Goal: Navigation & Orientation: Find specific page/section

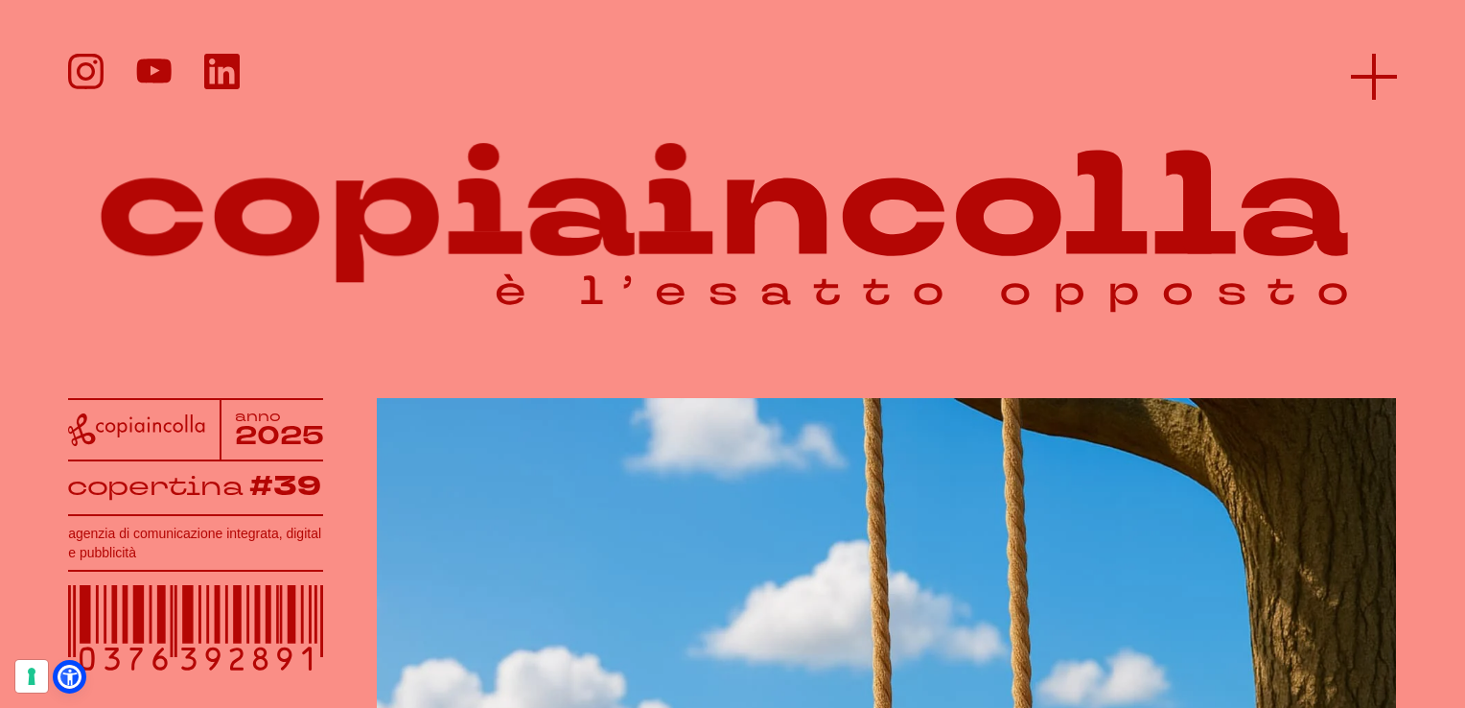
click at [1373, 77] on line at bounding box center [1374, 77] width 46 height 0
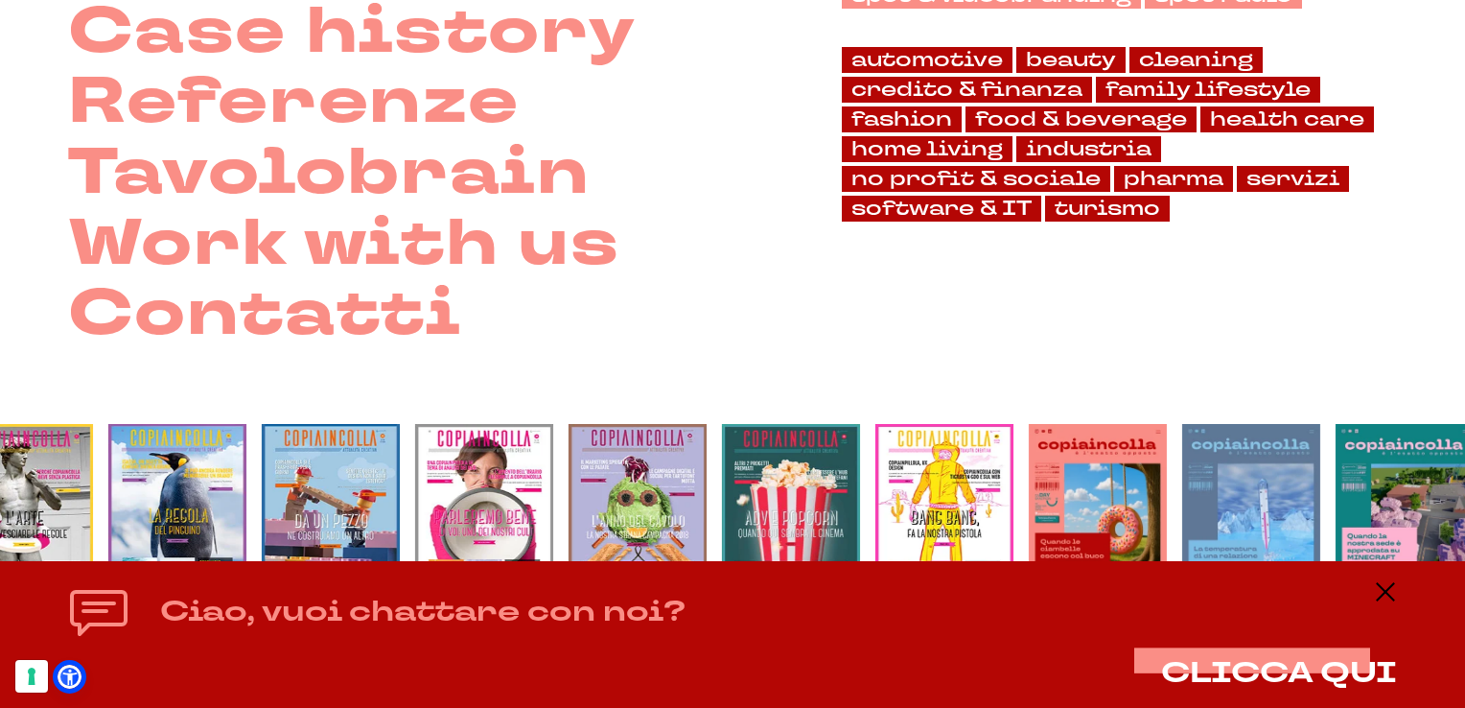
scroll to position [476, 0]
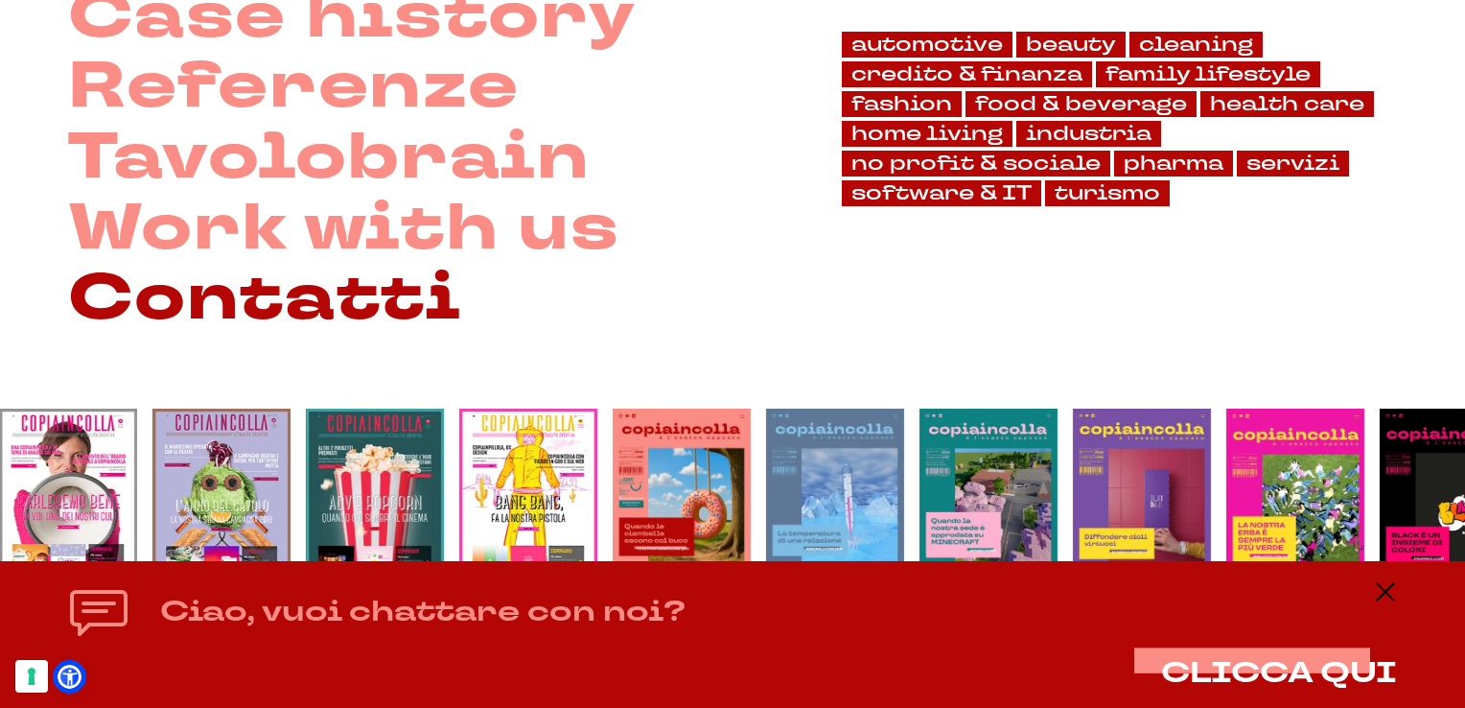
click at [392, 309] on link "Contatti" at bounding box center [264, 299] width 393 height 71
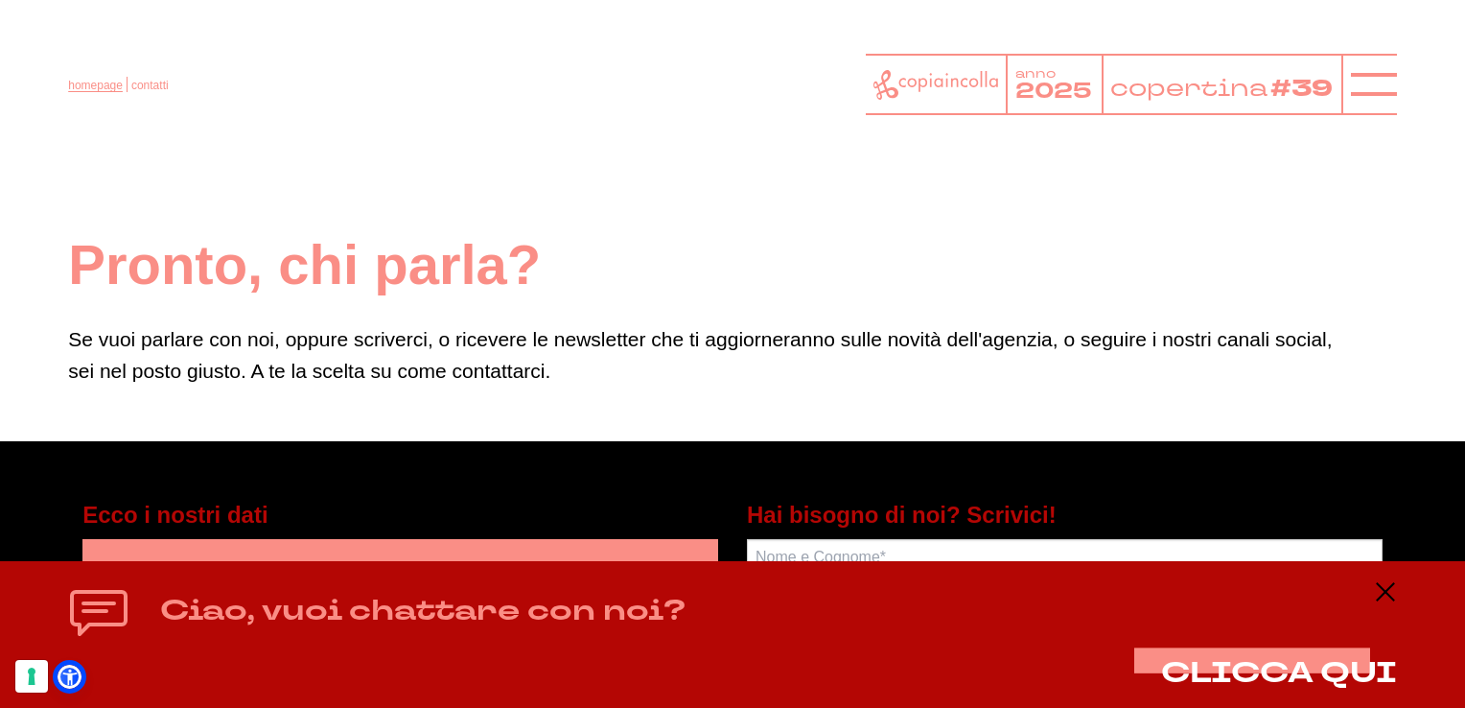
click at [109, 83] on link "homepage" at bounding box center [95, 85] width 55 height 13
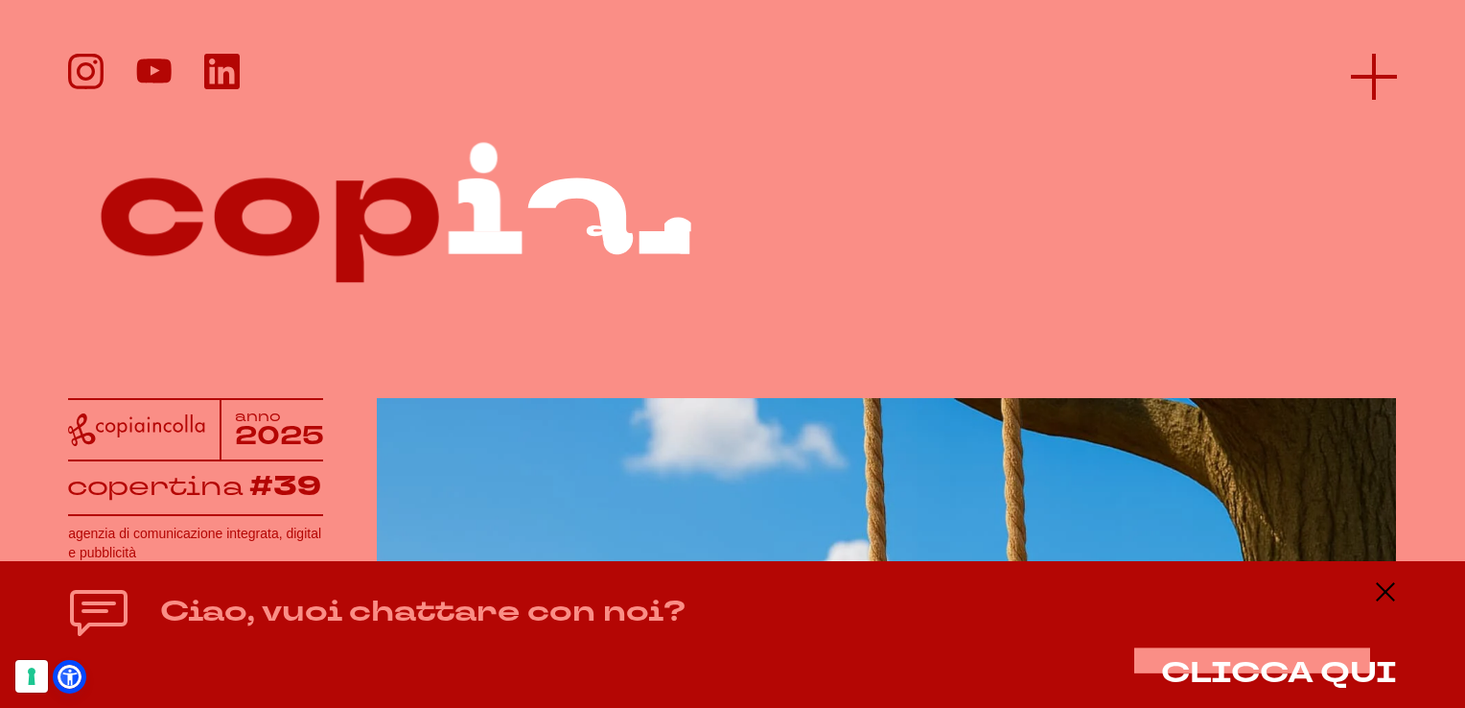
click at [1358, 72] on icon at bounding box center [1374, 77] width 46 height 46
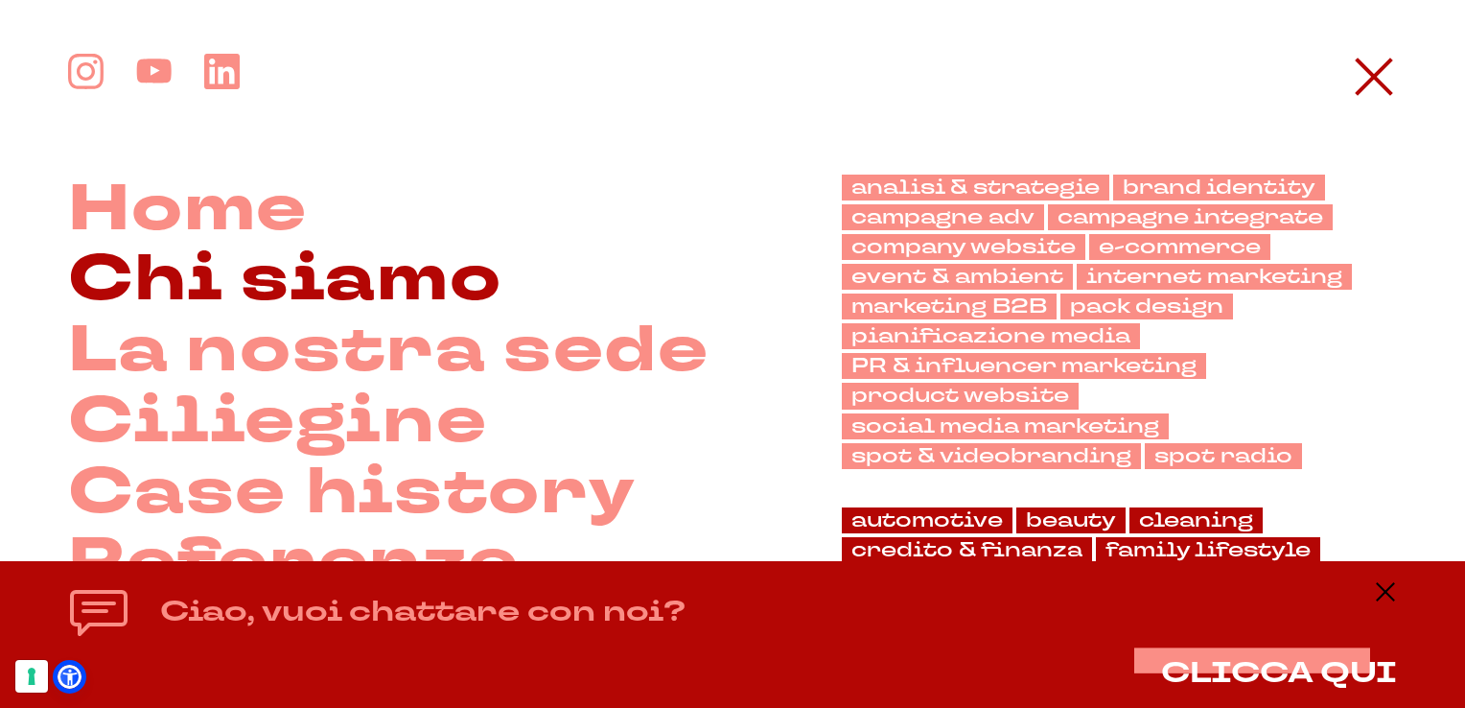
click at [299, 278] on link "Chi siamo" at bounding box center [284, 280] width 433 height 71
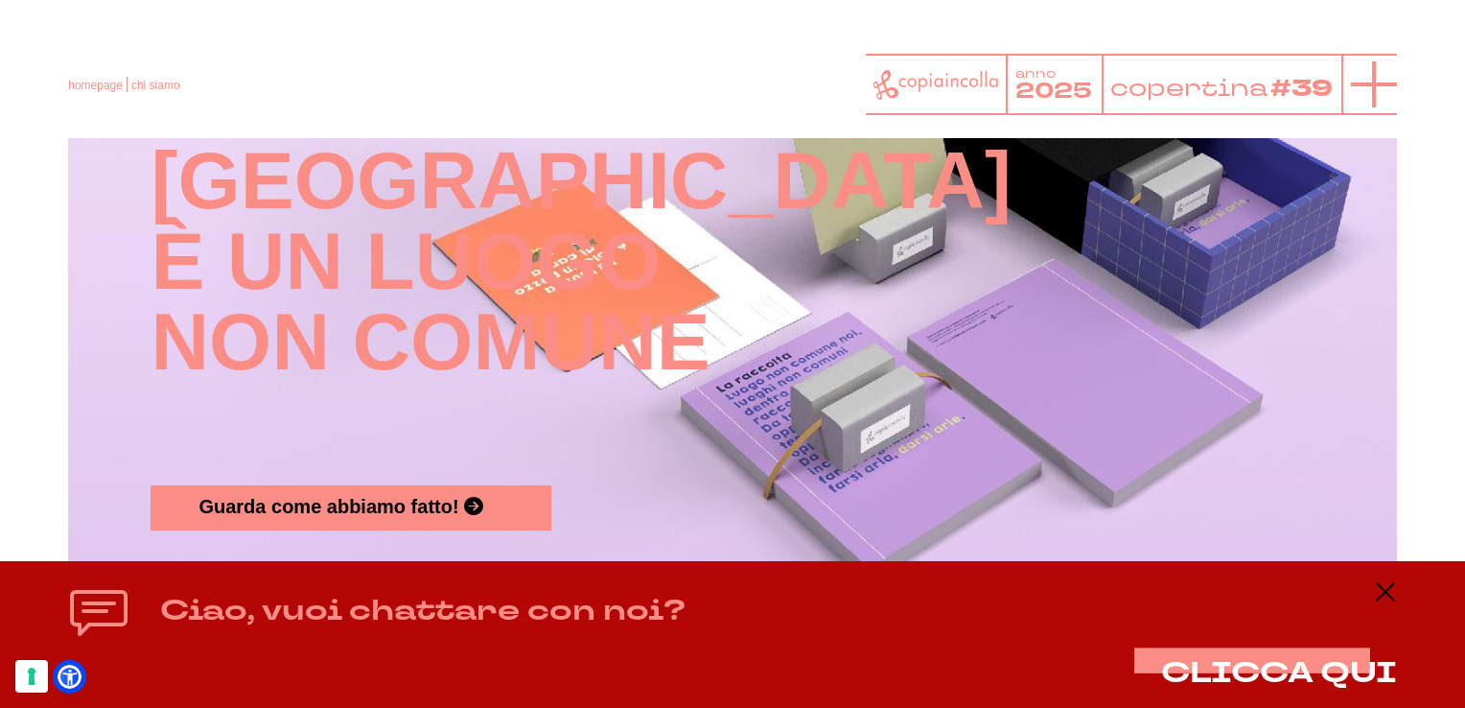
scroll to position [2110, 0]
click at [1375, 77] on icon at bounding box center [1374, 84] width 46 height 46
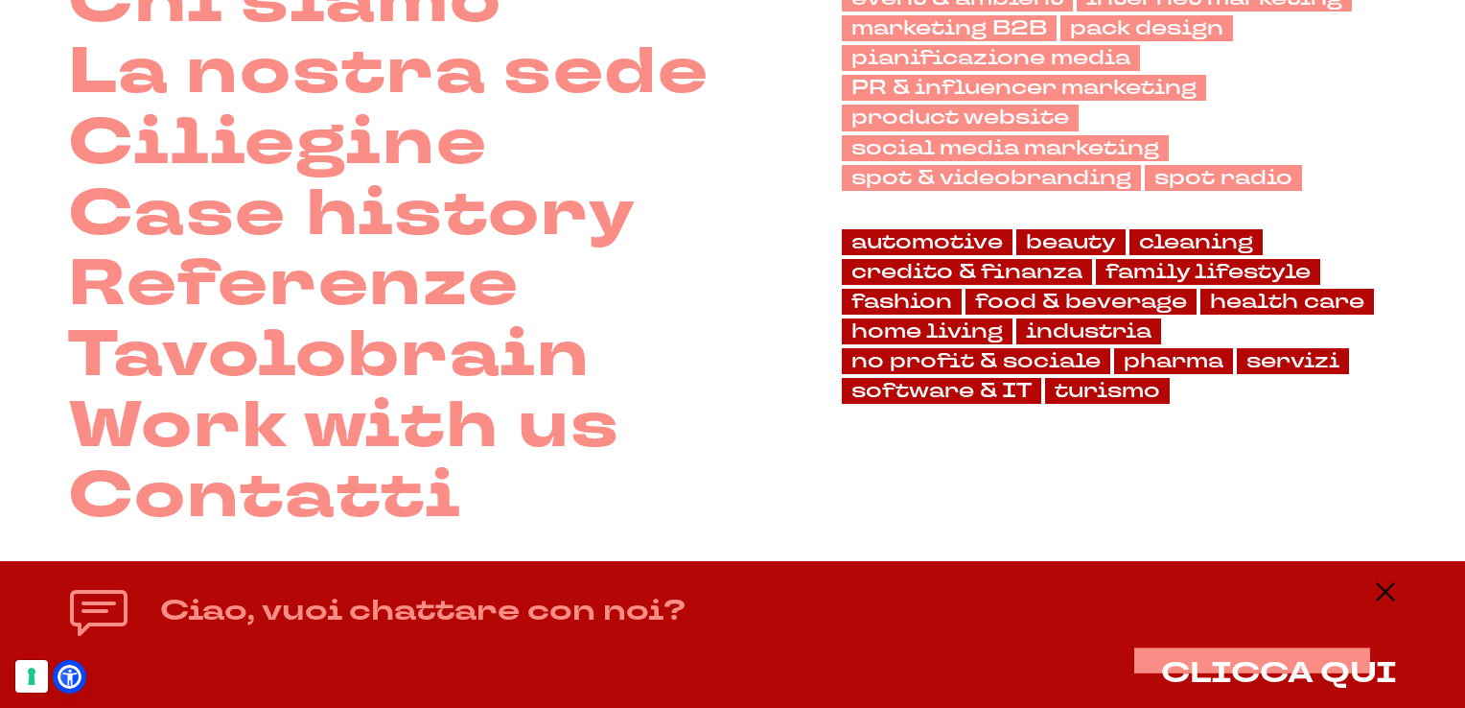
scroll to position [288, 0]
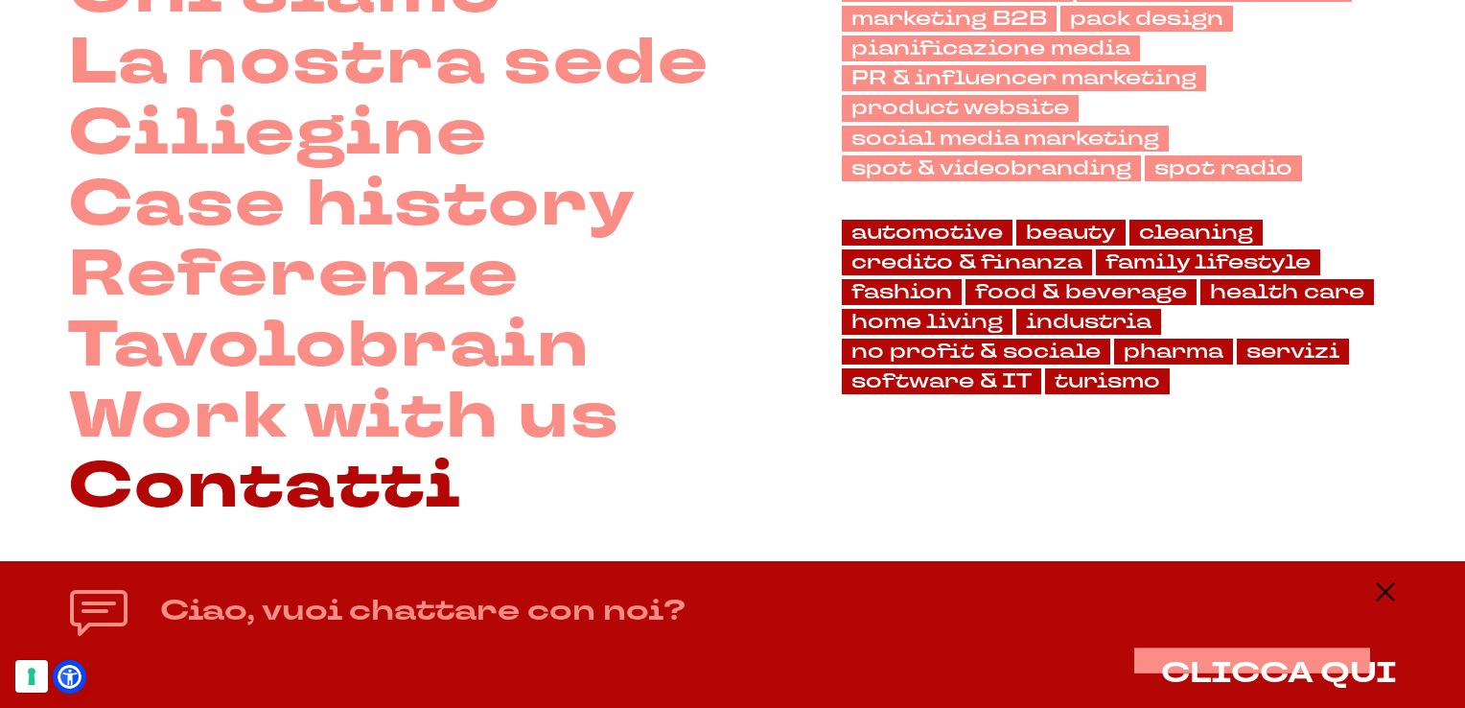
click at [360, 482] on link "Contatti" at bounding box center [264, 487] width 393 height 71
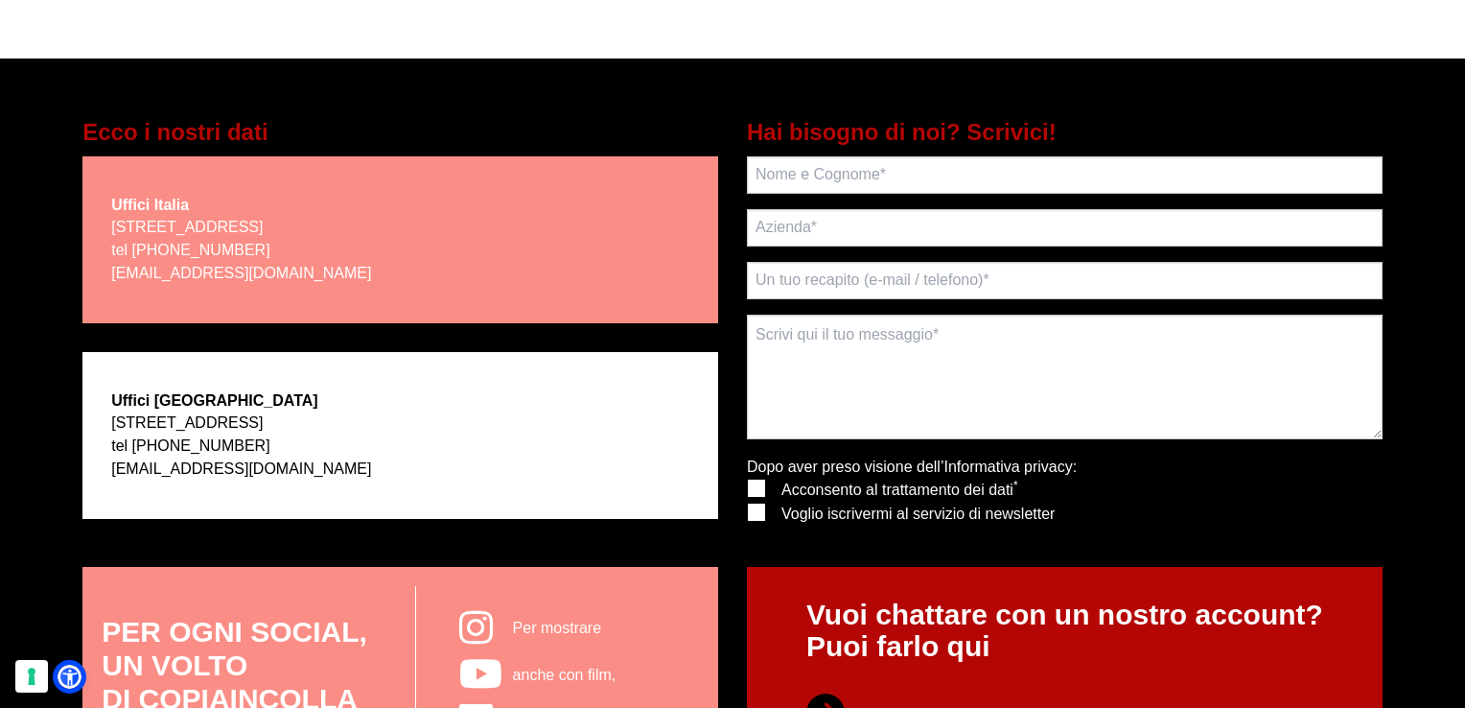
scroll to position [384, 0]
